Goal: Book appointment/travel/reservation

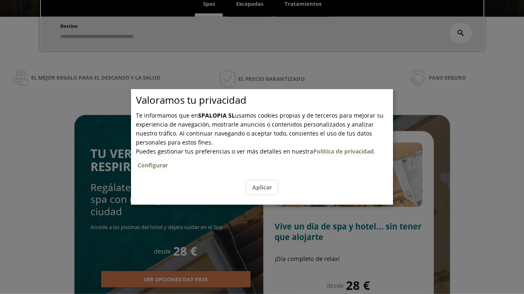
click at [249, 4] on span "Escapadas" at bounding box center [249, 3] width 27 height 7
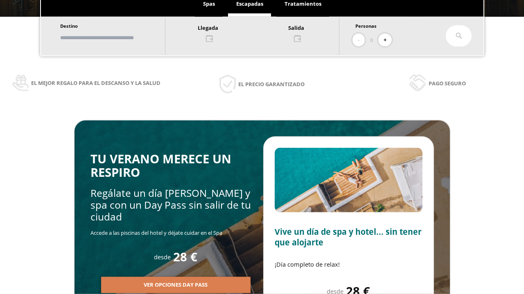
scroll to position [139, 0]
click at [115, 38] on input "text" at bounding box center [109, 38] width 102 height 14
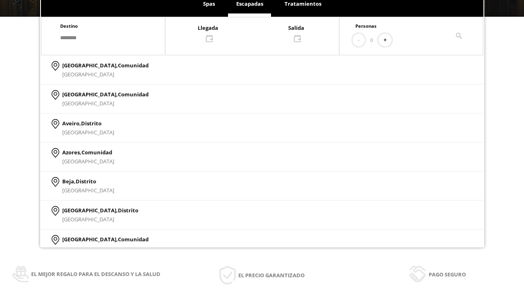
click at [260, 32] on div at bounding box center [251, 33] width 173 height 20
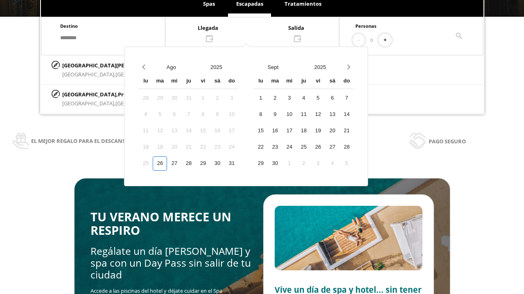
click at [195, 157] on div "28" at bounding box center [188, 164] width 14 height 14
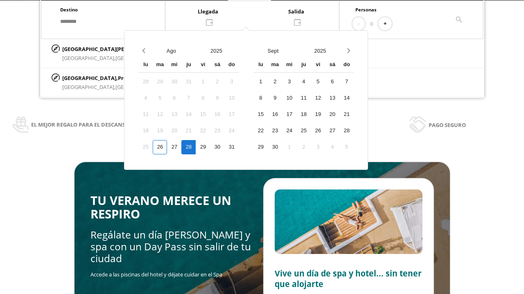
click at [210, 147] on div "29" at bounding box center [202, 147] width 14 height 14
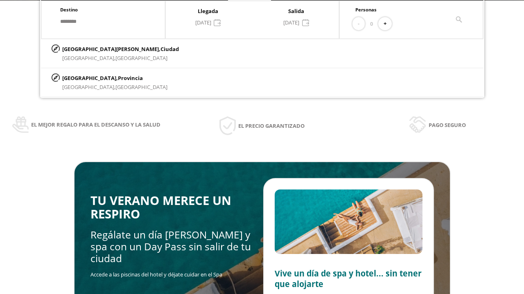
click at [387, 24] on button "+" at bounding box center [384, 23] width 13 height 13
click at [103, 49] on p "[GEOGRAPHIC_DATA][PERSON_NAME], [GEOGRAPHIC_DATA]" at bounding box center [120, 49] width 117 height 9
type input "**********"
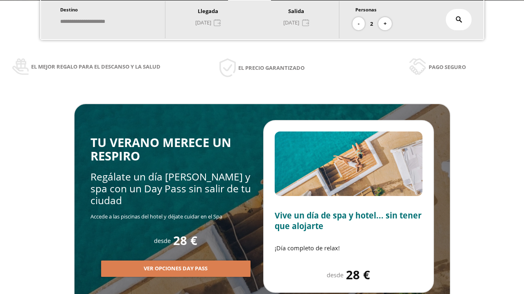
click at [458, 20] on icon at bounding box center [458, 19] width 7 height 7
